Goal: Transaction & Acquisition: Obtain resource

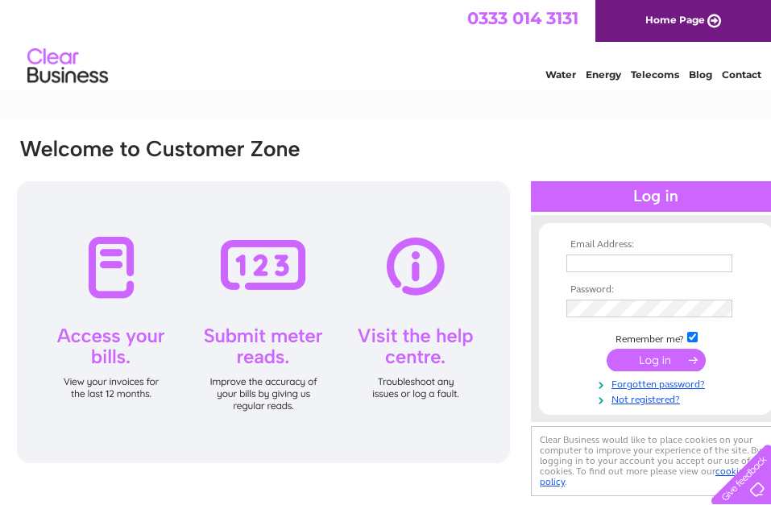
click at [600, 259] on input "text" at bounding box center [649, 264] width 166 height 18
type input "mcmillan.welding@tiscali.co.uk"
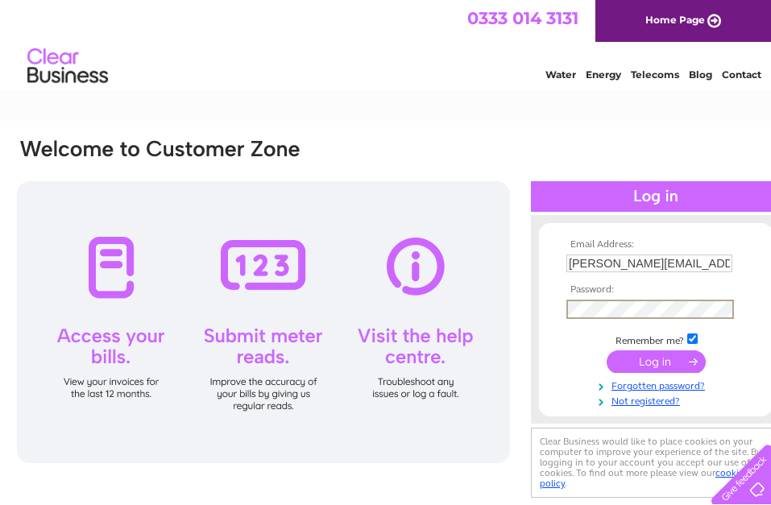
click at [606, 350] on input "submit" at bounding box center [655, 361] width 99 height 23
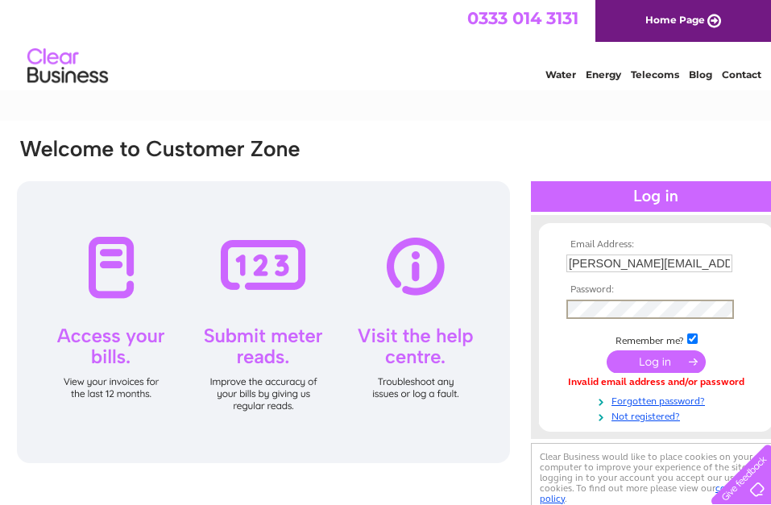
click at [606, 350] on input "submit" at bounding box center [655, 361] width 99 height 23
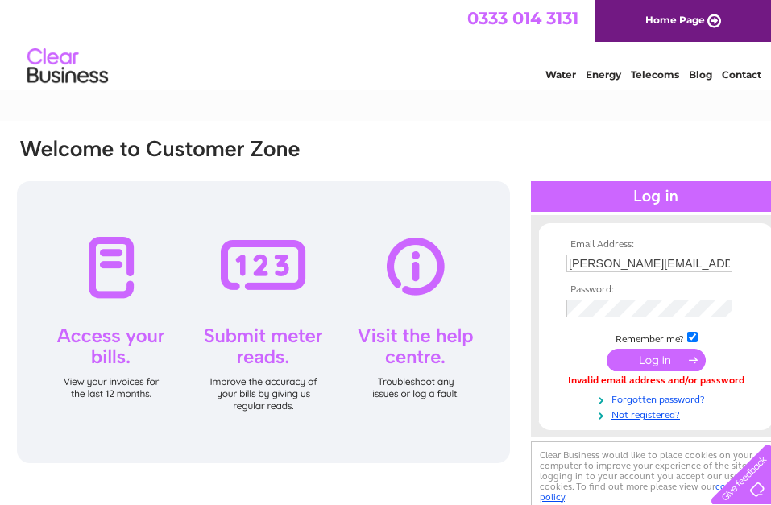
click at [654, 360] on input "submit" at bounding box center [655, 360] width 99 height 23
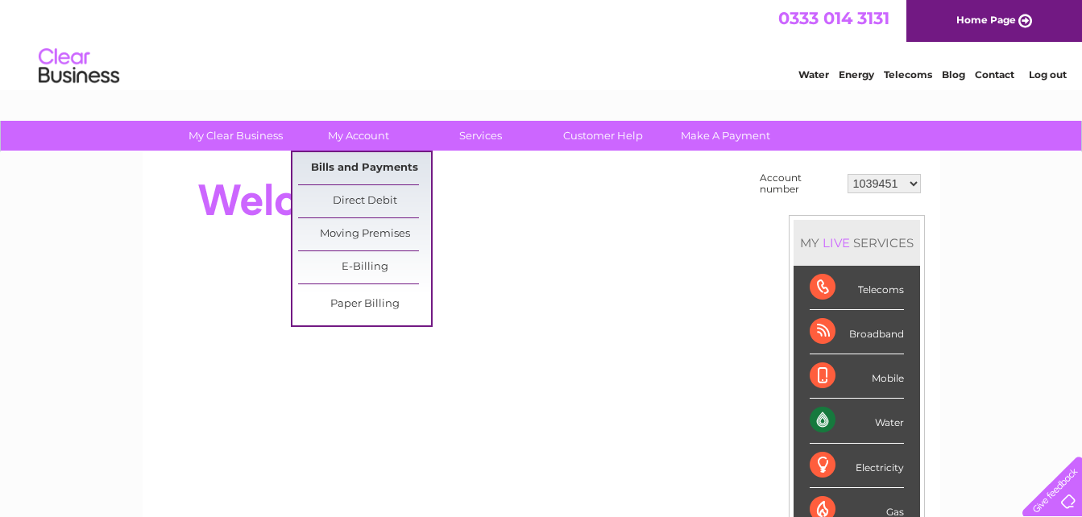
click at [344, 165] on link "Bills and Payments" at bounding box center [364, 168] width 133 height 32
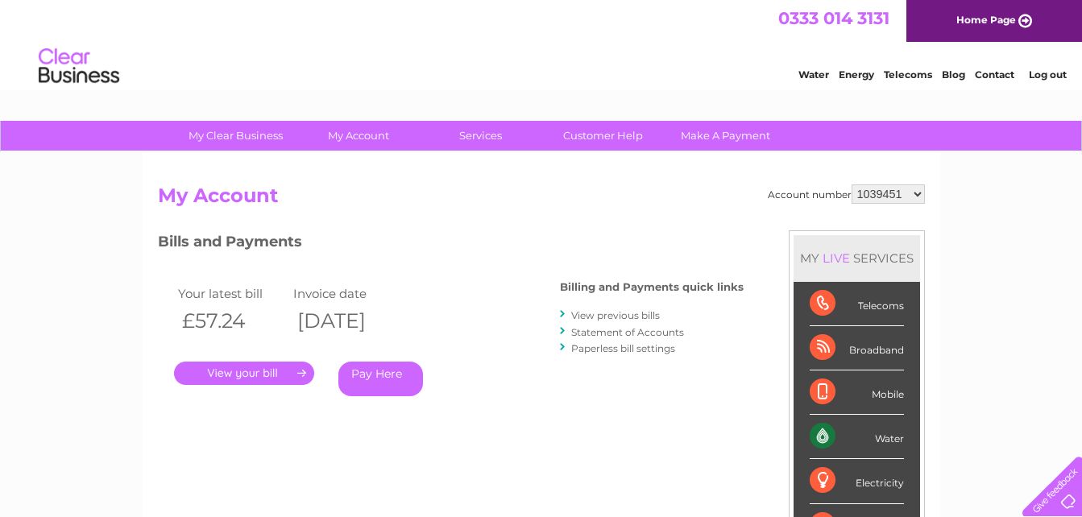
click at [267, 368] on link "." at bounding box center [244, 373] width 140 height 23
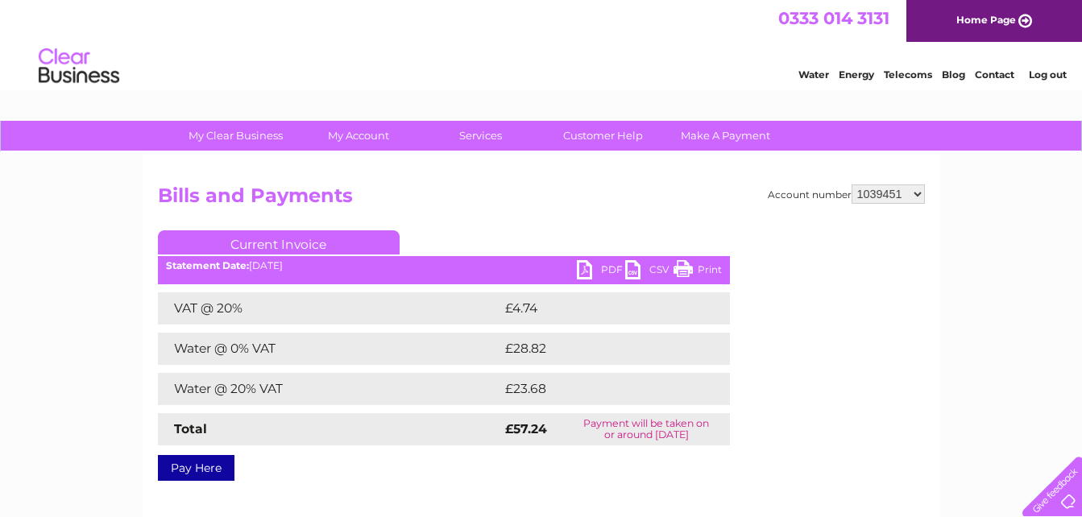
click at [605, 267] on link "PDF" at bounding box center [601, 271] width 48 height 23
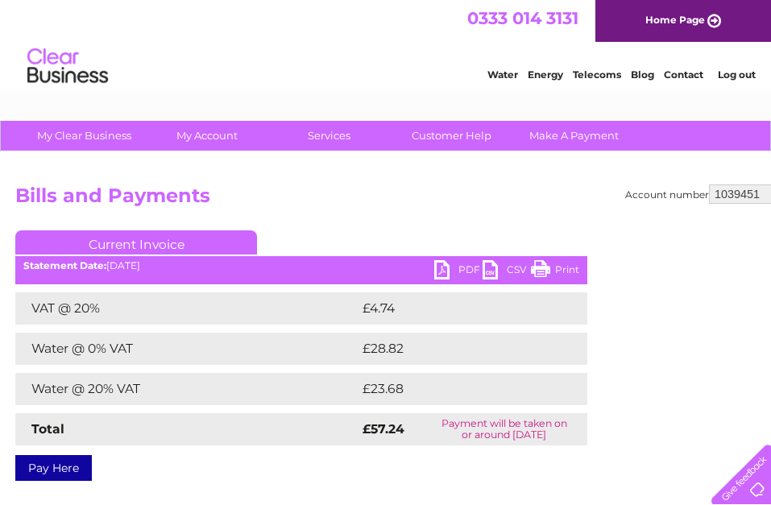
click at [765, 194] on select "1039451 30265879" at bounding box center [745, 193] width 73 height 19
select select "30265879"
click at [709, 184] on select "1039451 30265879" at bounding box center [745, 193] width 73 height 19
click at [457, 267] on link "PDF" at bounding box center [458, 271] width 48 height 23
click at [737, 195] on select "1039451 30265879" at bounding box center [745, 193] width 73 height 19
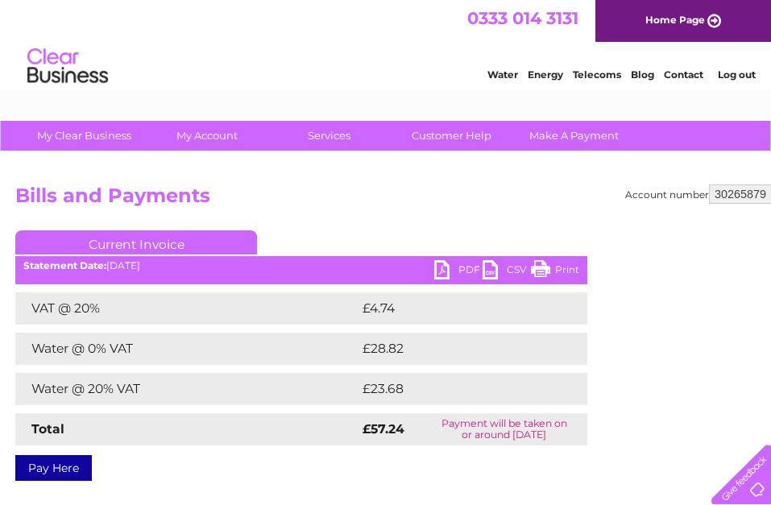
click at [709, 184] on select "1039451 30265879" at bounding box center [745, 193] width 73 height 19
click at [523, 200] on h2 "Bills and Payments" at bounding box center [398, 199] width 767 height 31
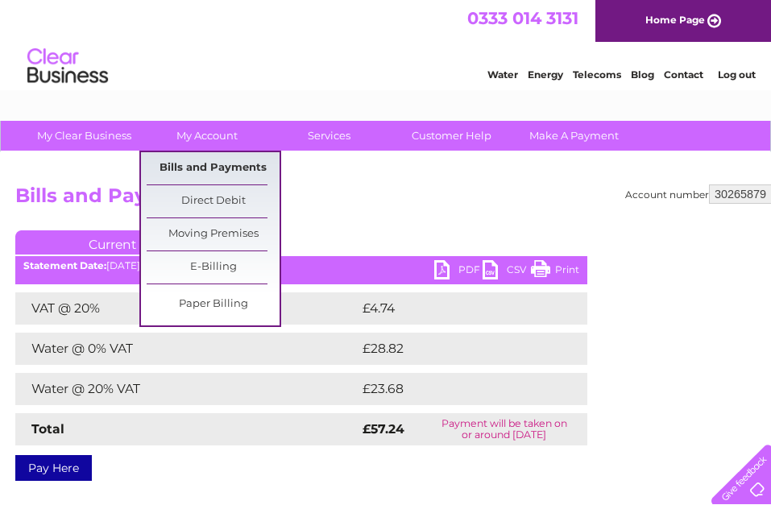
click at [212, 160] on link "Bills and Payments" at bounding box center [213, 168] width 133 height 32
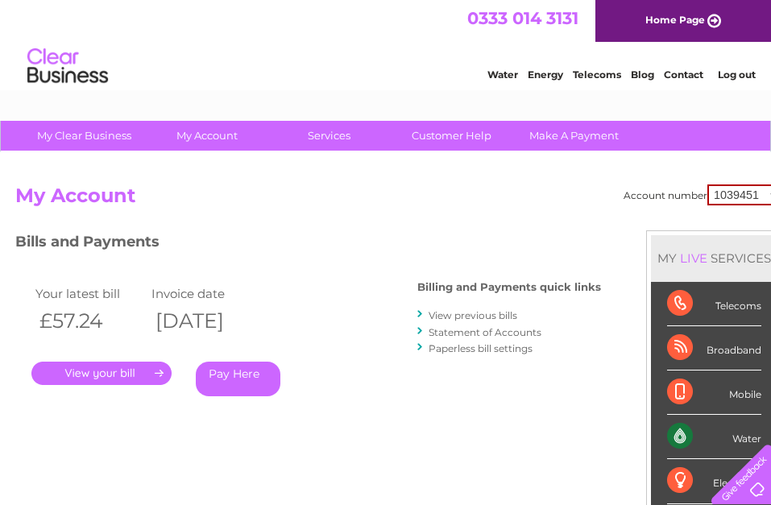
click at [749, 197] on select "1039451 30265879" at bounding box center [744, 194] width 75 height 21
select select "30265879"
click at [707, 184] on select "1039451 30265879" at bounding box center [744, 194] width 75 height 21
click at [124, 370] on link "." at bounding box center [101, 373] width 140 height 23
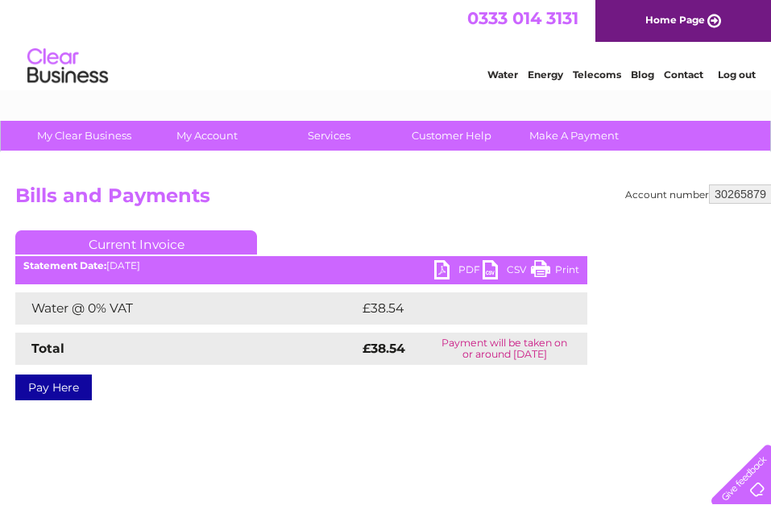
click at [465, 267] on link "PDF" at bounding box center [458, 271] width 48 height 23
click at [734, 76] on link "Log out" at bounding box center [737, 74] width 38 height 12
